Goal: Check status: Check status

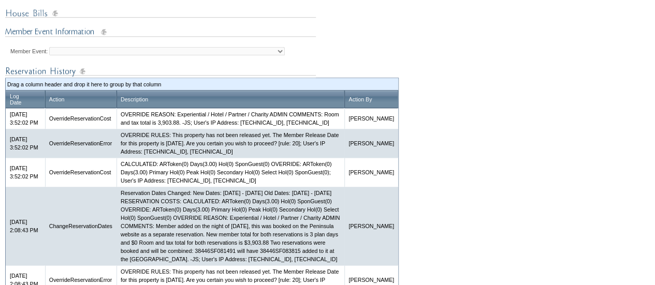
scroll to position [466, 0]
drag, startPoint x: 197, startPoint y: 136, endPoint x: 203, endPoint y: 139, distance: 6.9
click at [208, 128] on td "OVERRIDE REASON: Experiential / Hotel / Partner / Charity ADMIN COMMENTS: Room …" at bounding box center [231, 118] width 228 height 21
click at [185, 128] on td "OVERRIDE REASON: Experiential / Hotel / Partner / Charity ADMIN COMMENTS: Room …" at bounding box center [231, 118] width 228 height 21
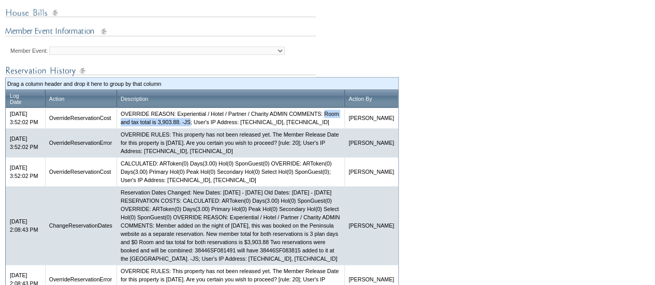
drag, startPoint x: 229, startPoint y: 130, endPoint x: 128, endPoint y: 135, distance: 101.1
click at [128, 128] on td "OVERRIDE REASON: Experiential / Hotel / Partner / Charity ADMIN COMMENTS: Room …" at bounding box center [231, 118] width 228 height 21
click at [429, 159] on form "Follow Us ::" at bounding box center [327, 20] width 655 height 973
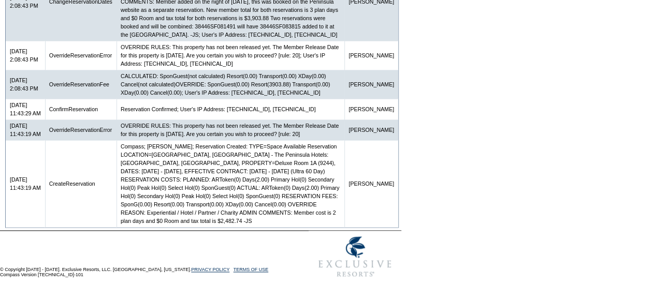
scroll to position [725, 0]
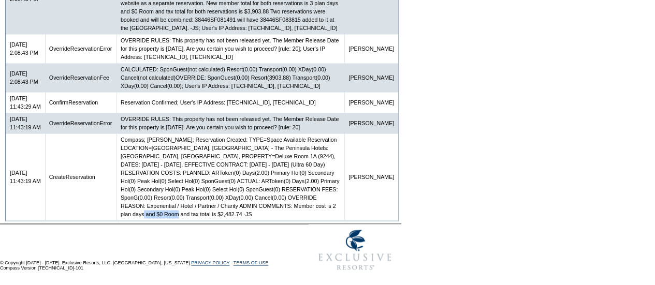
drag, startPoint x: 302, startPoint y: 235, endPoint x: 257, endPoint y: 237, distance: 45.1
click at [257, 221] on td "Compass; [PERSON_NAME]; Reservation Created: TYPE=Space Available Reservation L…" at bounding box center [231, 177] width 228 height 87
click at [310, 214] on td "Compass; [PERSON_NAME]; Reservation Created: TYPE=Space Available Reservation L…" at bounding box center [231, 177] width 228 height 87
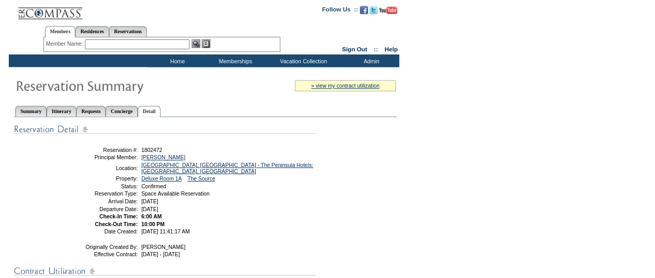
scroll to position [0, 0]
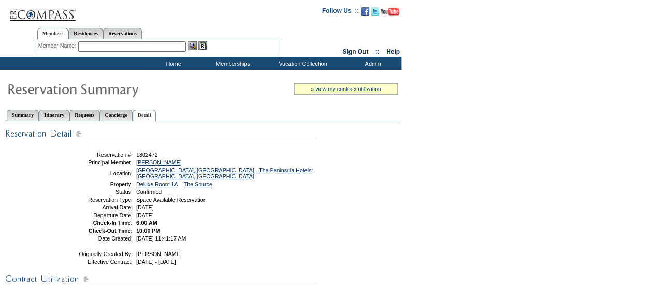
click at [139, 26] on ul "Members Residences Reservations" at bounding box center [157, 25] width 243 height 5
click at [142, 31] on link "Reservations" at bounding box center [122, 33] width 39 height 11
click at [106, 50] on input "text" at bounding box center [99, 46] width 46 height 10
paste input "1779924"
type input "1779924"
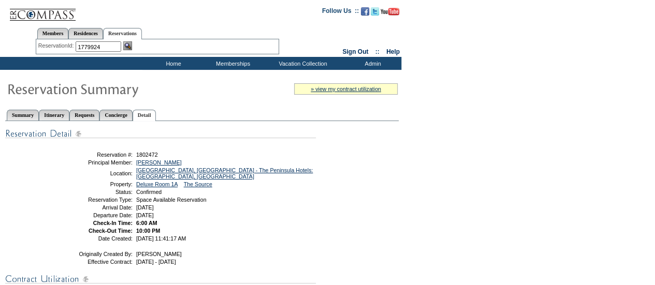
click at [128, 44] on img at bounding box center [127, 45] width 9 height 9
